Goal: Navigation & Orientation: Go to known website

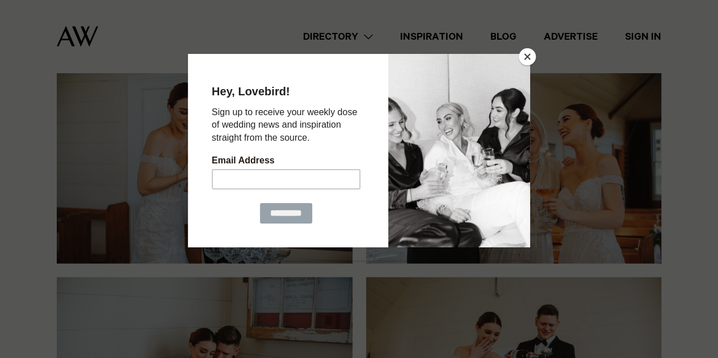
scroll to position [3114, 0]
click at [530, 57] on button "Close" at bounding box center [527, 56] width 17 height 17
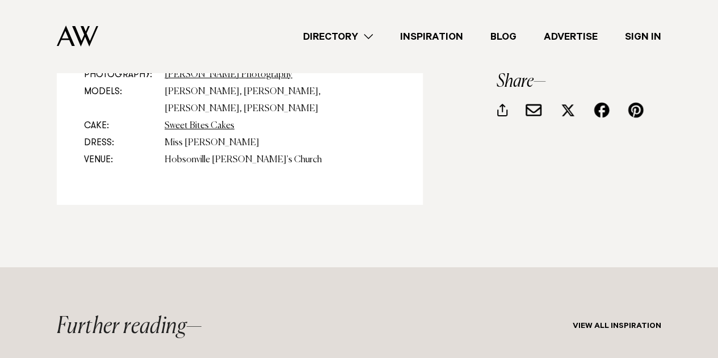
scroll to position [4274, 0]
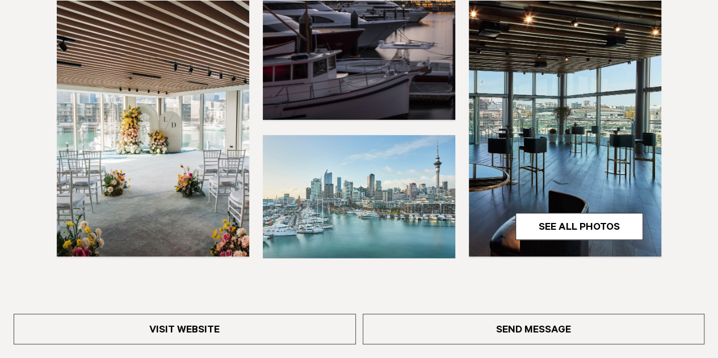
scroll to position [384, 0]
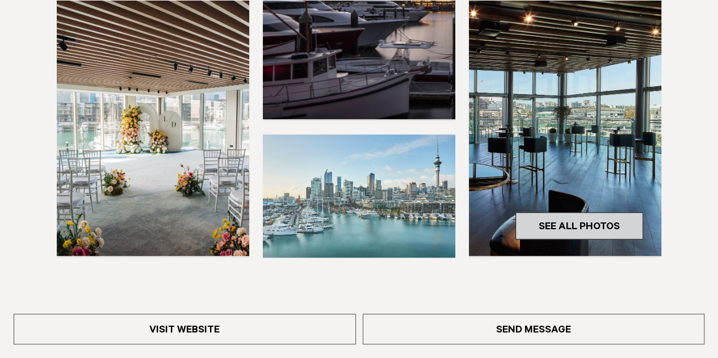
click at [590, 212] on link "See All Photos" at bounding box center [580, 225] width 128 height 27
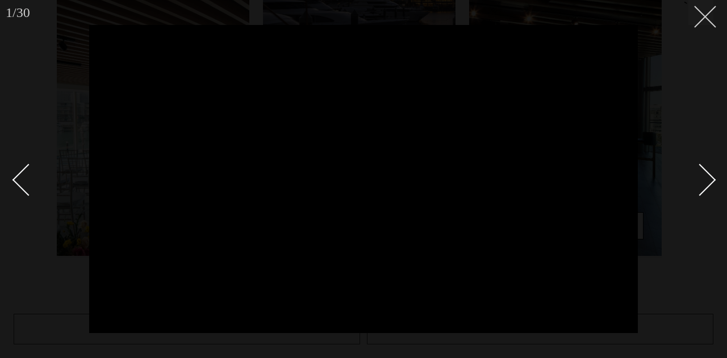
click at [703, 16] on icon at bounding box center [701, 13] width 14 height 14
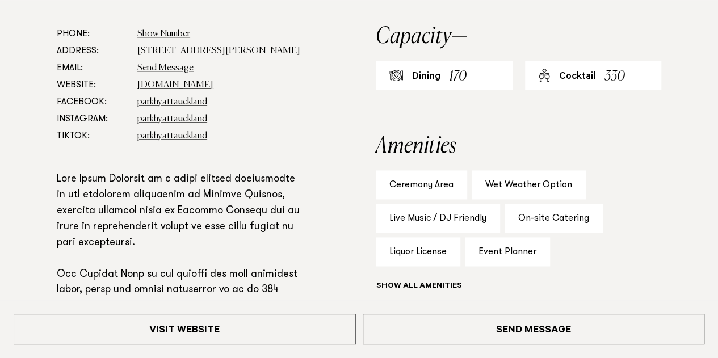
scroll to position [665, 0]
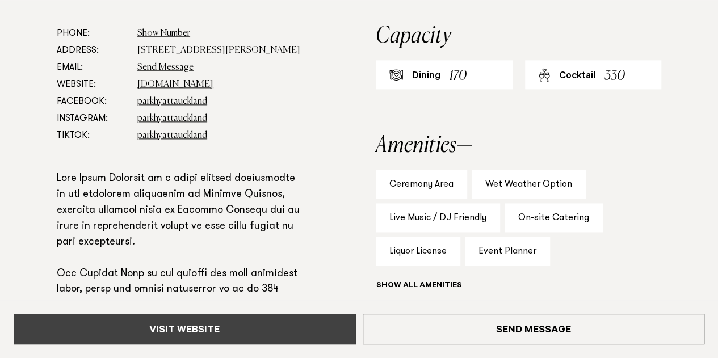
click at [209, 329] on link "Visit Website" at bounding box center [185, 329] width 342 height 31
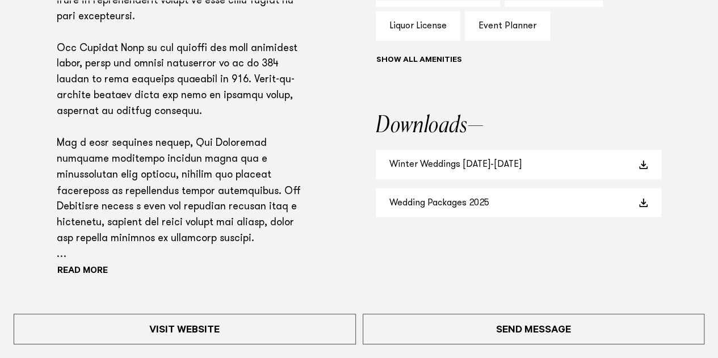
scroll to position [1066, 0]
